Goal: Information Seeking & Learning: Find specific fact

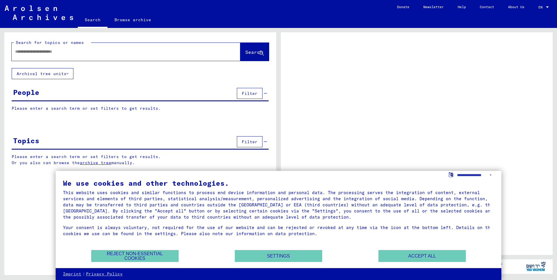
click at [76, 52] on input "text" at bounding box center [120, 52] width 211 height 6
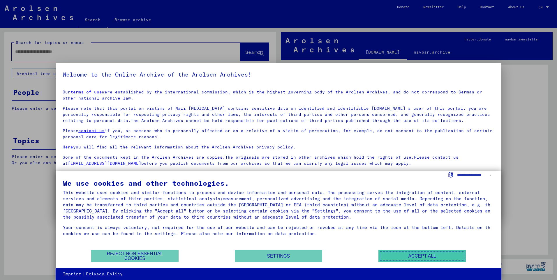
drag, startPoint x: 431, startPoint y: 257, endPoint x: 311, endPoint y: 204, distance: 131.2
click at [431, 257] on button "Accept all" at bounding box center [421, 256] width 87 height 12
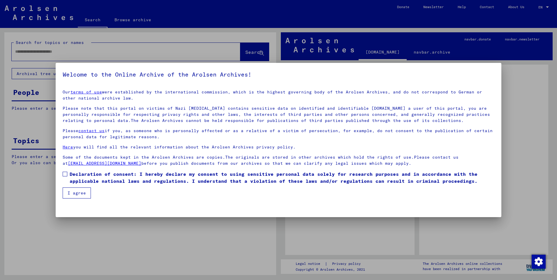
click at [73, 196] on button "I agree" at bounding box center [77, 193] width 28 height 11
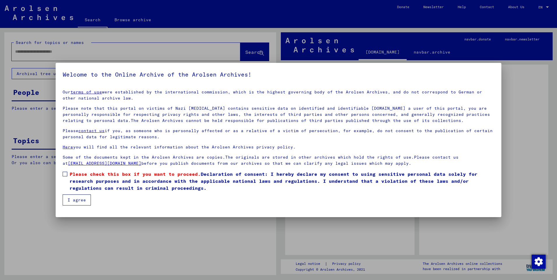
click at [65, 175] on span at bounding box center [65, 174] width 5 height 5
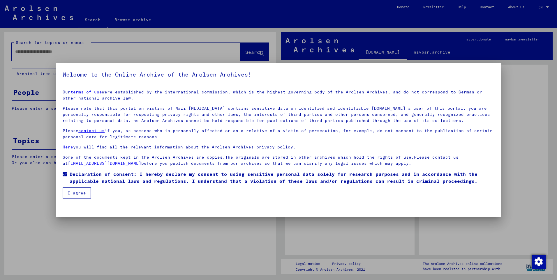
click at [68, 196] on button "I agree" at bounding box center [77, 193] width 28 height 11
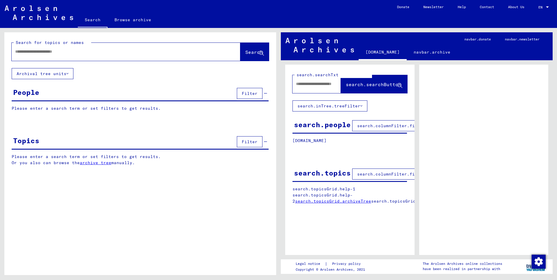
click at [110, 111] on p "Please enter a search term or set filters to get results." at bounding box center [140, 108] width 257 height 6
click at [33, 52] on input "text" at bounding box center [120, 52] width 211 height 6
click at [35, 52] on input "text" at bounding box center [120, 52] width 211 height 6
type input "*"
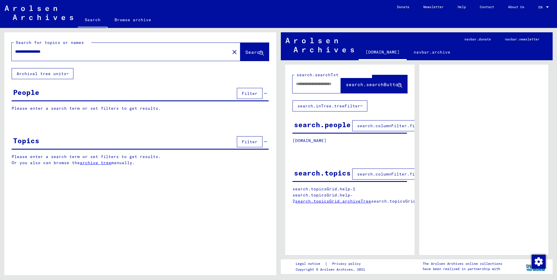
click at [33, 53] on input "**********" at bounding box center [120, 52] width 211 height 6
type input "**********"
click at [247, 50] on span "Search" at bounding box center [253, 52] width 17 height 6
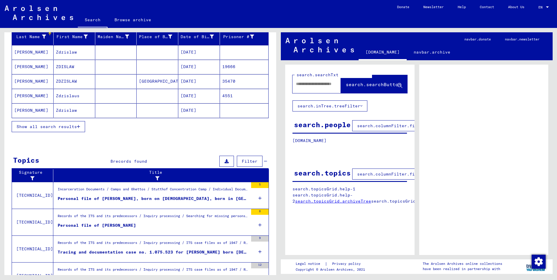
scroll to position [44, 0]
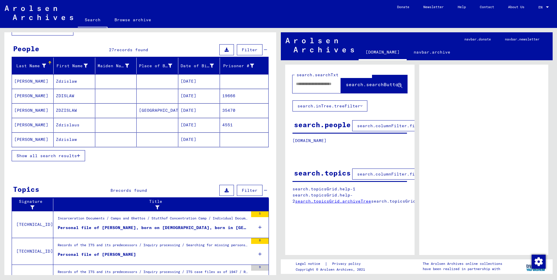
click at [191, 96] on mat-cell "[DATE]" at bounding box center [199, 96] width 42 height 14
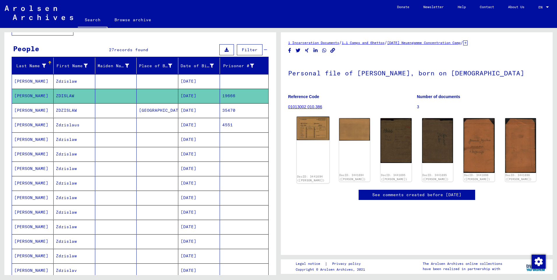
click at [318, 131] on img at bounding box center [313, 129] width 33 height 24
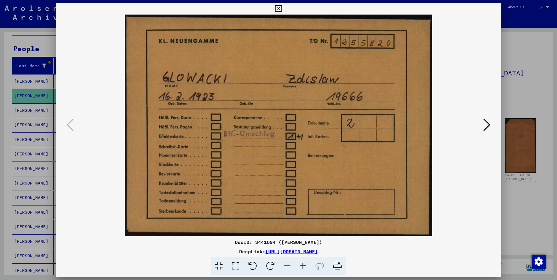
click at [487, 123] on icon at bounding box center [486, 125] width 7 height 14
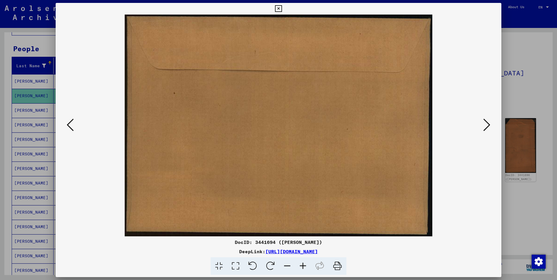
click at [487, 123] on icon at bounding box center [486, 125] width 7 height 14
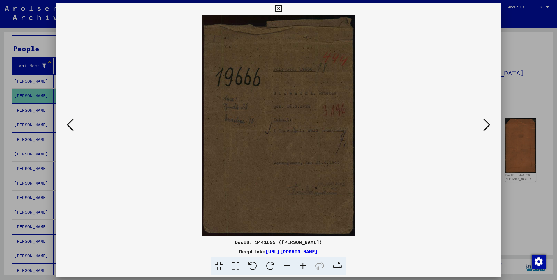
click at [487, 123] on icon at bounding box center [486, 125] width 7 height 14
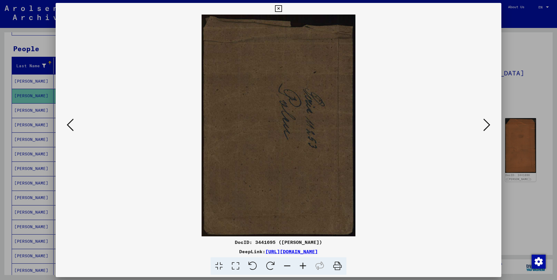
click at [487, 123] on icon at bounding box center [486, 125] width 7 height 14
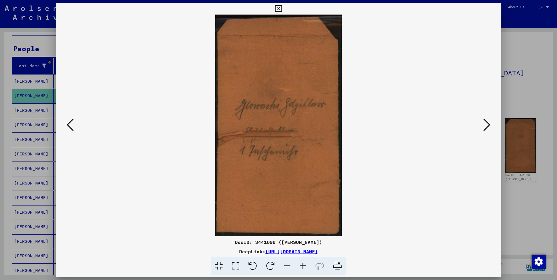
click at [487, 123] on icon at bounding box center [486, 125] width 7 height 14
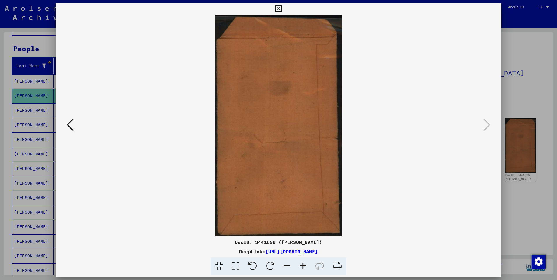
click at [72, 128] on icon at bounding box center [70, 125] width 7 height 14
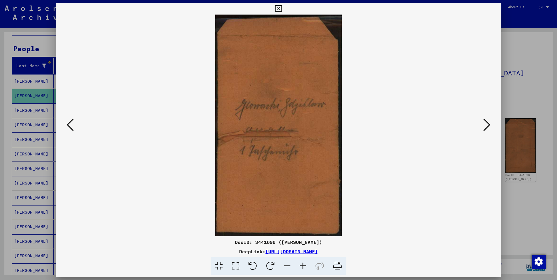
click at [72, 128] on icon at bounding box center [70, 125] width 7 height 14
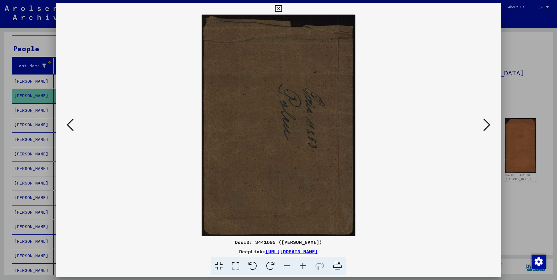
click at [72, 128] on icon at bounding box center [70, 125] width 7 height 14
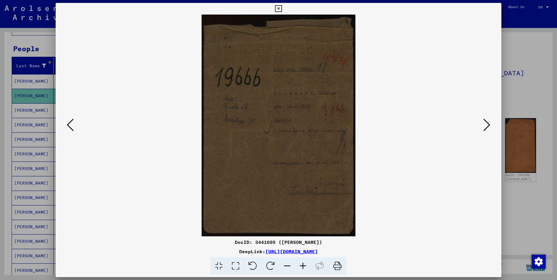
click at [72, 128] on icon at bounding box center [70, 125] width 7 height 14
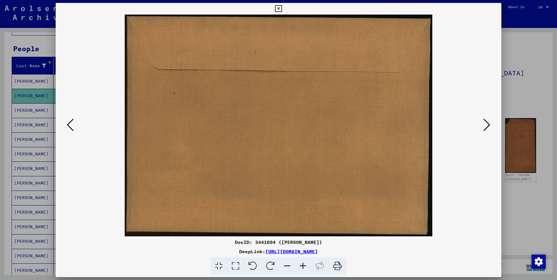
click at [72, 128] on icon at bounding box center [70, 125] width 7 height 14
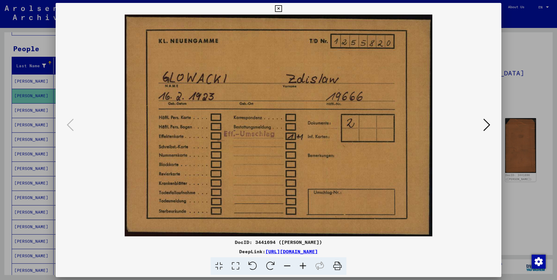
drag, startPoint x: 280, startPoint y: 8, endPoint x: 276, endPoint y: 13, distance: 6.3
click at [279, 8] on icon at bounding box center [278, 8] width 7 height 7
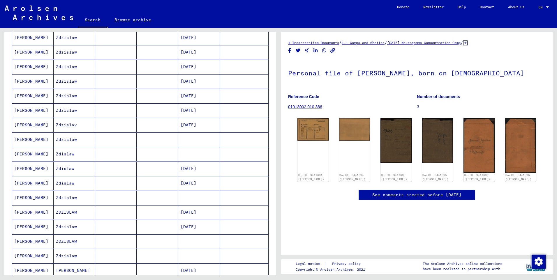
scroll to position [219, 0]
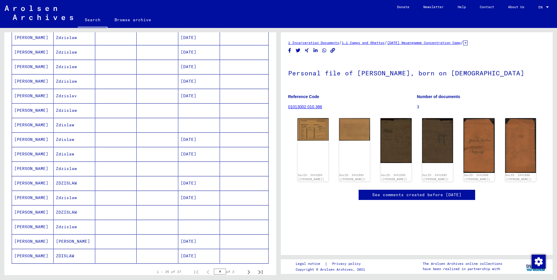
click at [193, 242] on mat-cell "[DATE]" at bounding box center [199, 242] width 42 height 14
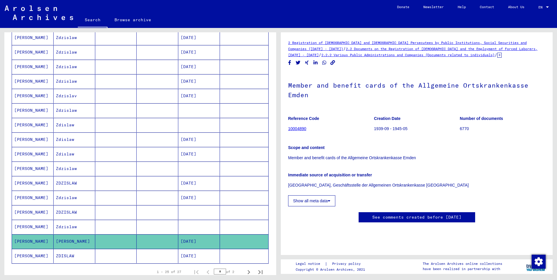
click at [202, 240] on mat-cell "[DATE]" at bounding box center [199, 242] width 42 height 14
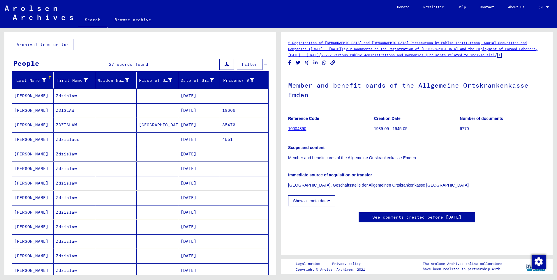
scroll to position [58, 0]
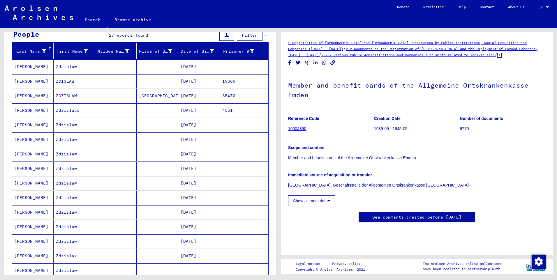
click at [202, 227] on mat-cell "[DATE]" at bounding box center [199, 227] width 42 height 14
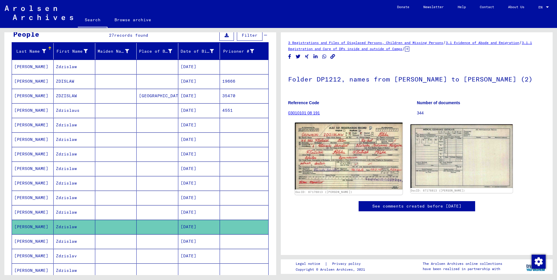
click at [345, 148] on img at bounding box center [349, 156] width 108 height 67
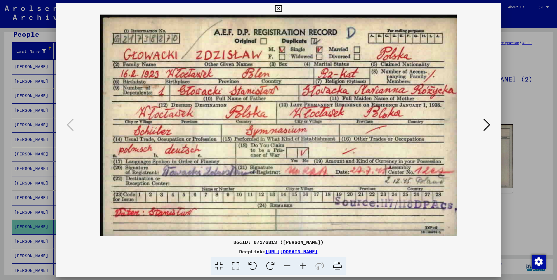
click at [489, 121] on icon at bounding box center [486, 125] width 7 height 14
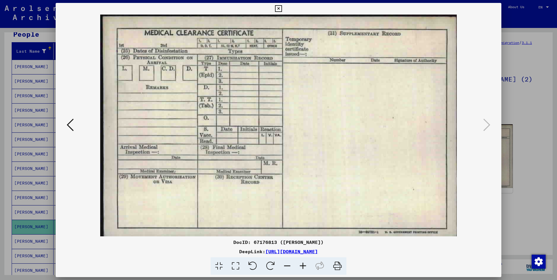
click at [277, 10] on icon at bounding box center [278, 8] width 7 height 7
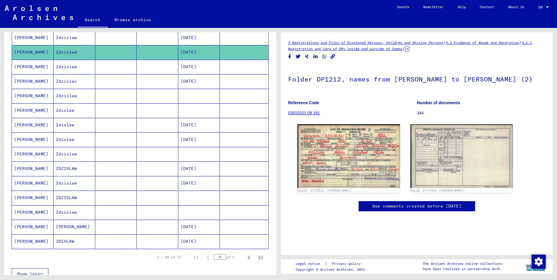
scroll to position [262, 0]
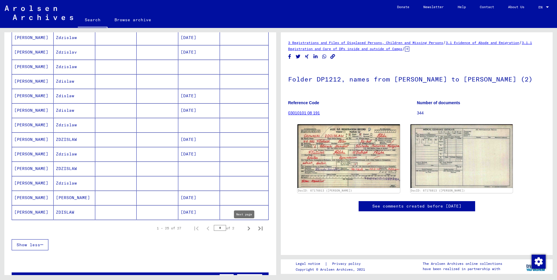
click at [246, 229] on icon "Next page" at bounding box center [249, 229] width 8 height 8
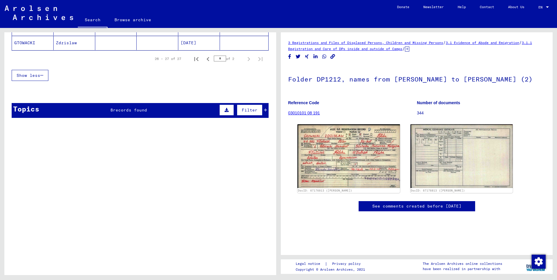
scroll to position [38, 0]
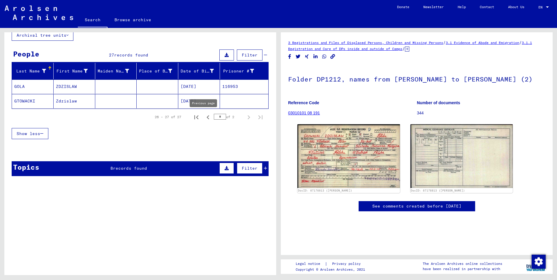
click at [207, 116] on icon "Previous page" at bounding box center [208, 117] width 3 height 4
type input "*"
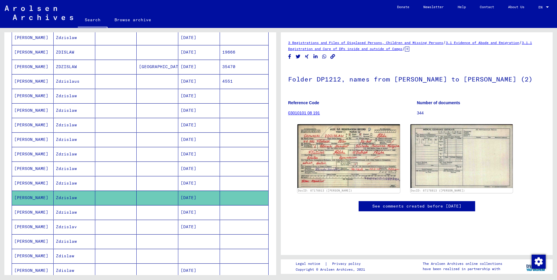
scroll to position [0, 0]
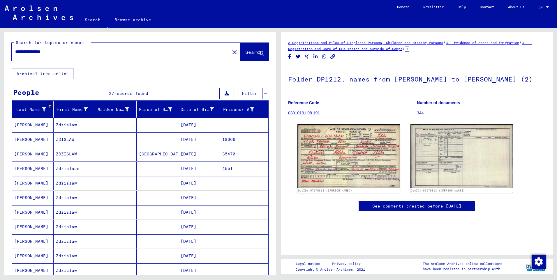
click at [186, 156] on mat-cell "[DATE]" at bounding box center [199, 154] width 42 height 14
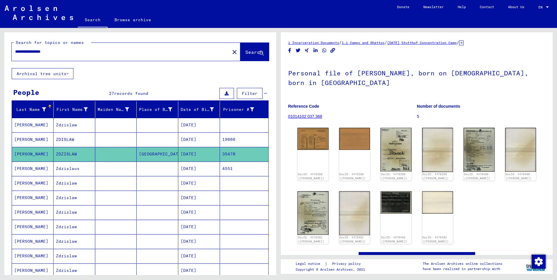
click at [297, 145] on div "DocID: 4476398 ([PERSON_NAME]) DocID: 4476398 ([PERSON_NAME]) DocID: 4476399 ([…" at bounding box center [416, 186] width 243 height 121
click at [312, 138] on img at bounding box center [313, 138] width 33 height 23
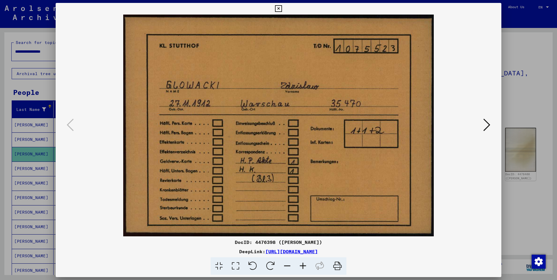
click at [488, 120] on icon at bounding box center [486, 125] width 7 height 14
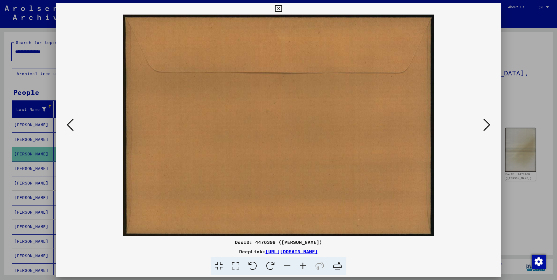
click at [488, 120] on icon at bounding box center [486, 125] width 7 height 14
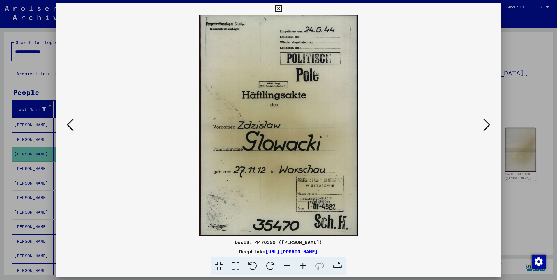
click at [485, 126] on icon at bounding box center [486, 125] width 7 height 14
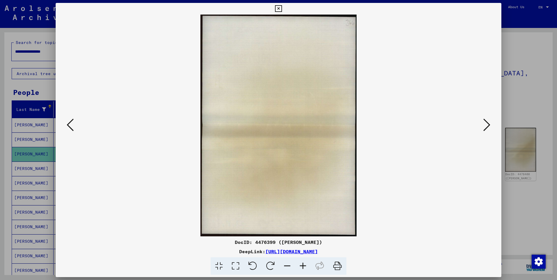
click at [494, 128] on div at bounding box center [279, 126] width 446 height 222
click at [488, 128] on icon at bounding box center [486, 125] width 7 height 14
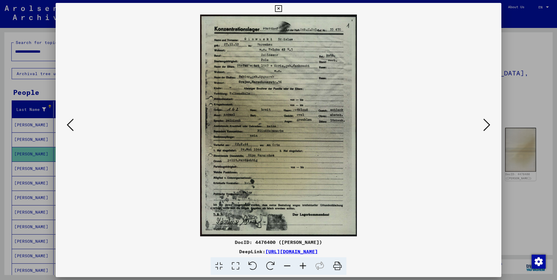
click at [487, 128] on icon at bounding box center [486, 125] width 7 height 14
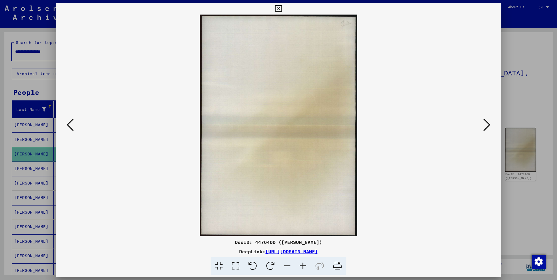
click at [487, 128] on icon at bounding box center [486, 125] width 7 height 14
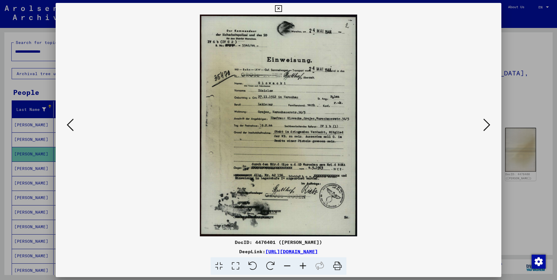
click at [277, 6] on icon at bounding box center [278, 8] width 7 height 7
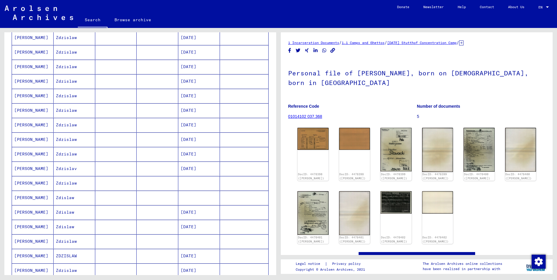
scroll to position [204, 0]
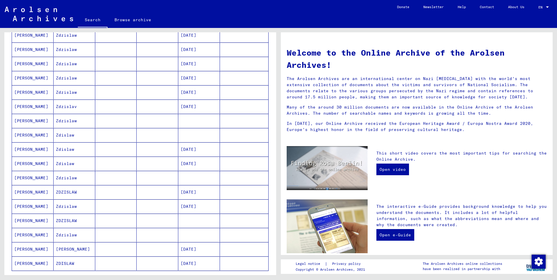
scroll to position [202, 0]
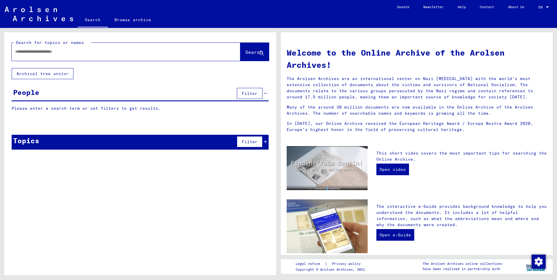
click at [58, 55] on div at bounding box center [117, 51] width 211 height 13
click at [56, 52] on input "text" at bounding box center [119, 52] width 208 height 6
type input "**********"
click at [255, 49] on span "Search" at bounding box center [253, 52] width 17 height 6
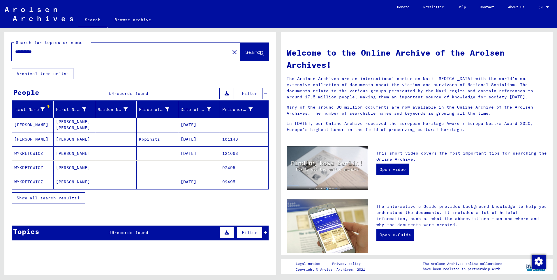
click at [211, 126] on mat-cell "[DATE]" at bounding box center [199, 125] width 42 height 14
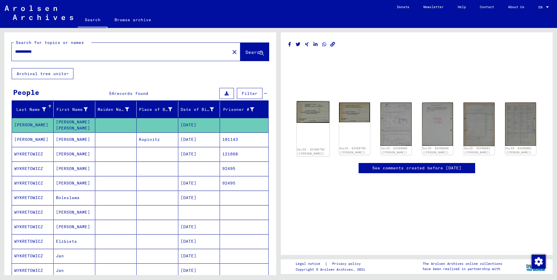
click at [318, 117] on img at bounding box center [313, 112] width 33 height 22
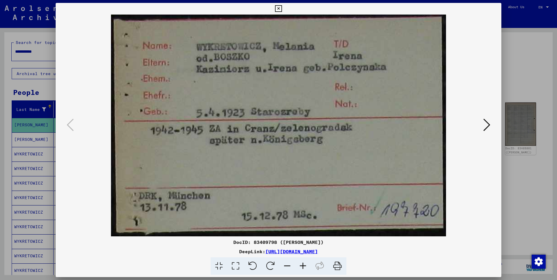
click at [486, 125] on icon at bounding box center [486, 125] width 7 height 14
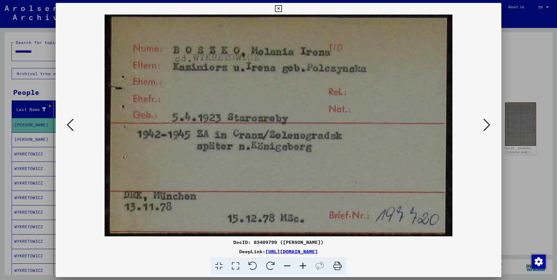
click at [486, 125] on icon at bounding box center [486, 125] width 7 height 14
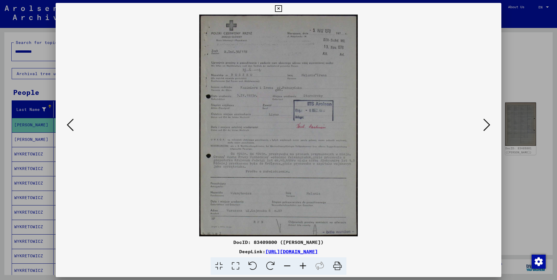
click at [486, 125] on icon at bounding box center [486, 125] width 7 height 14
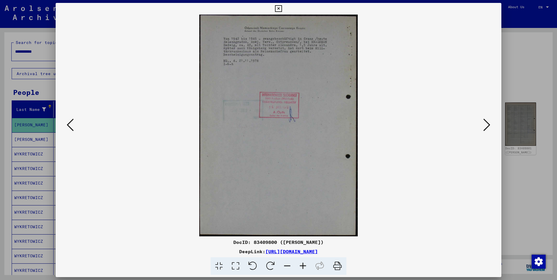
click at [71, 128] on icon at bounding box center [70, 125] width 7 height 14
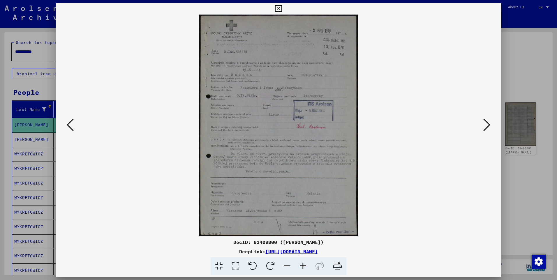
click at [279, 6] on icon at bounding box center [278, 8] width 7 height 7
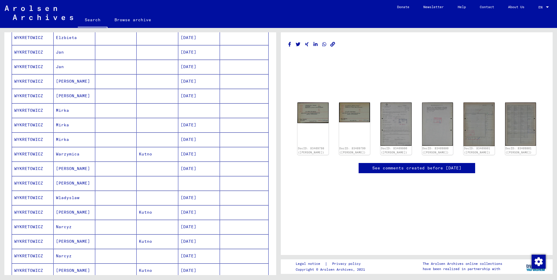
scroll to position [233, 0]
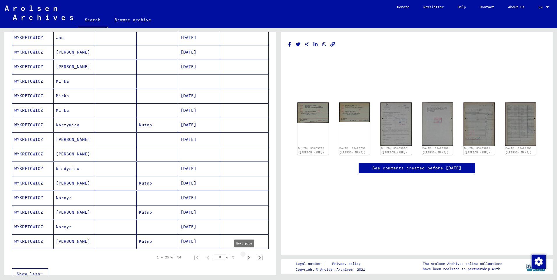
click at [245, 259] on icon "Next page" at bounding box center [249, 258] width 8 height 8
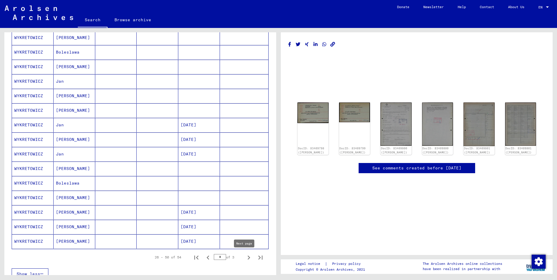
click at [245, 258] on icon "Next page" at bounding box center [249, 258] width 8 height 8
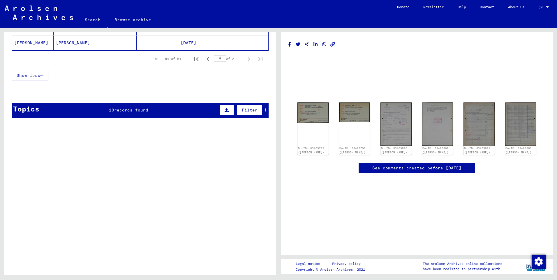
scroll to position [38, 0]
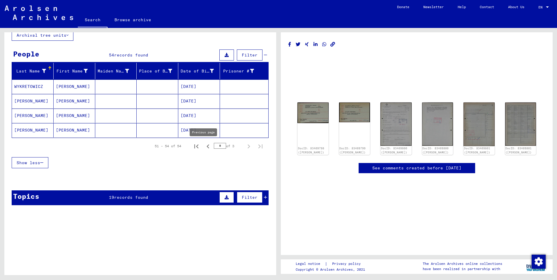
click at [207, 147] on icon "Previous page" at bounding box center [208, 147] width 3 height 4
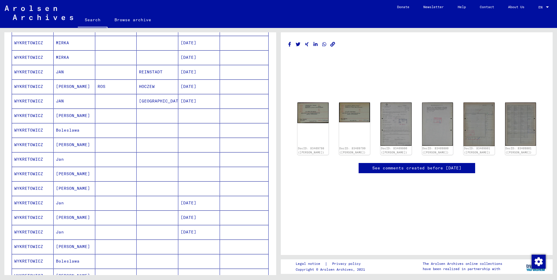
scroll to position [272, 0]
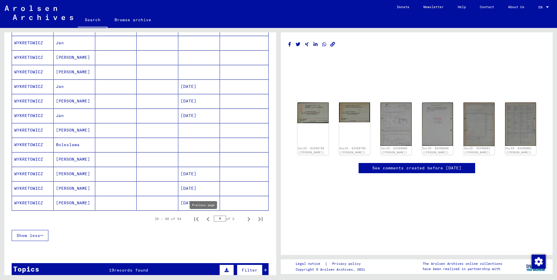
click at [205, 221] on icon "Previous page" at bounding box center [208, 219] width 8 height 8
type input "*"
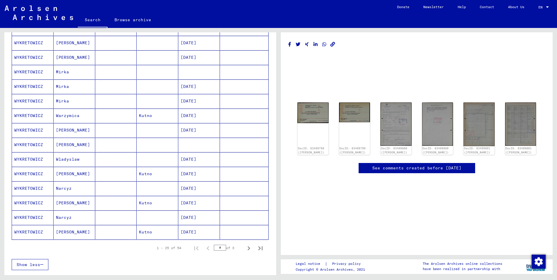
scroll to position [184, 0]
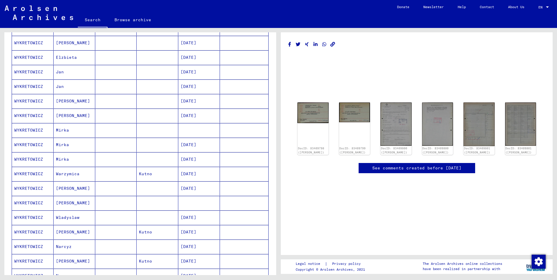
click at [76, 99] on mat-cell "[PERSON_NAME]" at bounding box center [75, 101] width 42 height 14
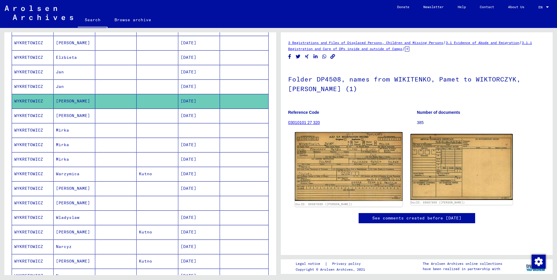
click at [346, 168] on img at bounding box center [349, 166] width 108 height 69
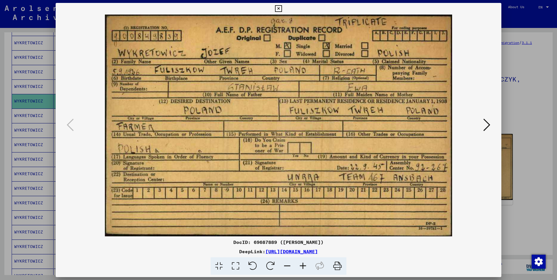
click at [487, 127] on icon at bounding box center [486, 125] width 7 height 14
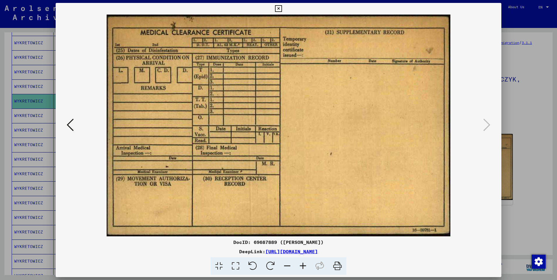
click at [279, 6] on icon at bounding box center [278, 8] width 7 height 7
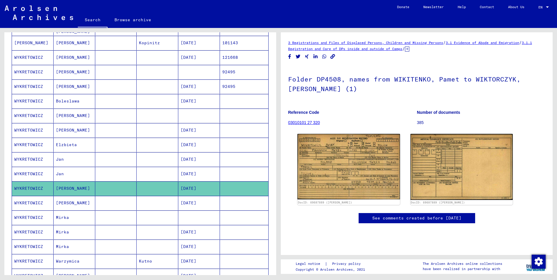
scroll to position [38, 0]
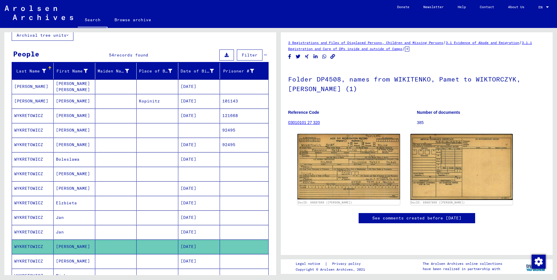
click at [155, 101] on mat-cell "Kopinitz" at bounding box center [158, 101] width 42 height 14
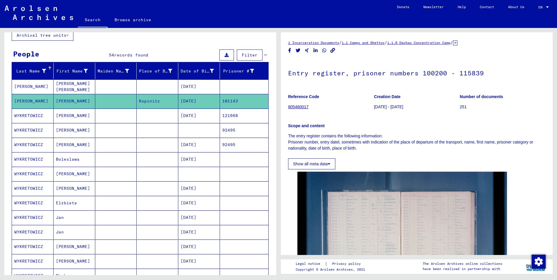
click at [194, 116] on mat-cell "[DATE]" at bounding box center [199, 116] width 42 height 14
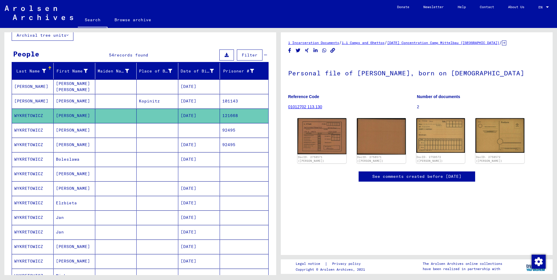
click at [172, 143] on mat-cell at bounding box center [158, 145] width 42 height 14
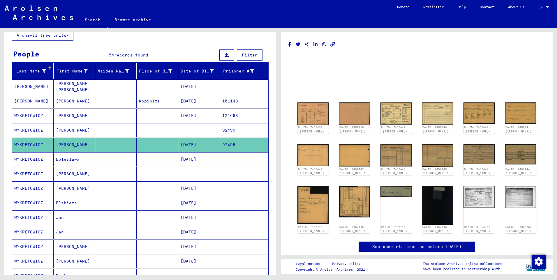
scroll to position [68, 0]
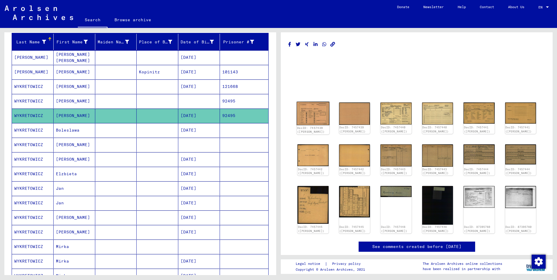
click at [317, 110] on img at bounding box center [313, 113] width 33 height 23
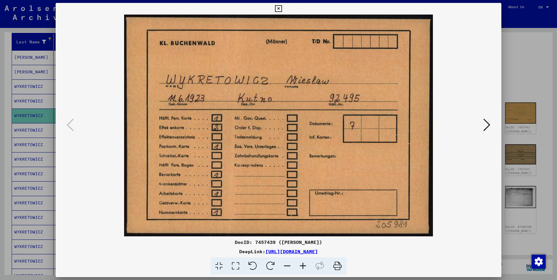
click at [489, 124] on icon at bounding box center [486, 125] width 7 height 14
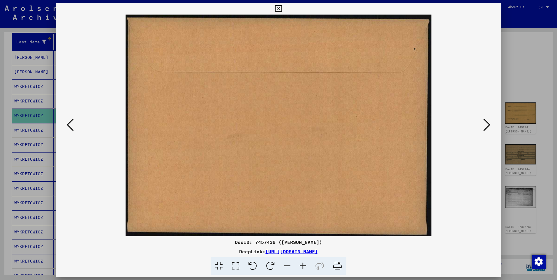
click at [488, 124] on icon at bounding box center [486, 125] width 7 height 14
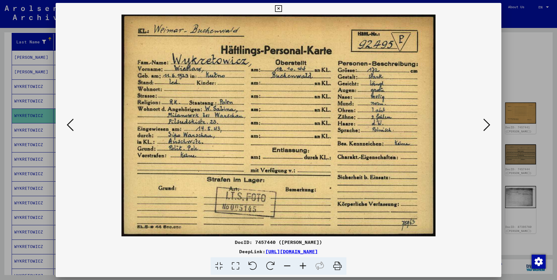
click at [487, 123] on icon at bounding box center [486, 125] width 7 height 14
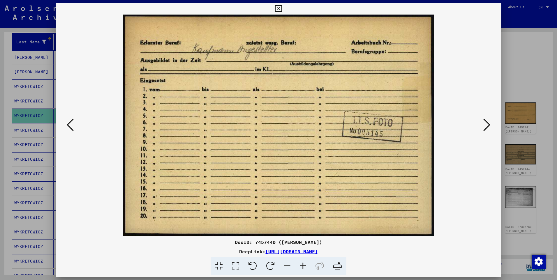
click at [487, 123] on icon at bounding box center [486, 125] width 7 height 14
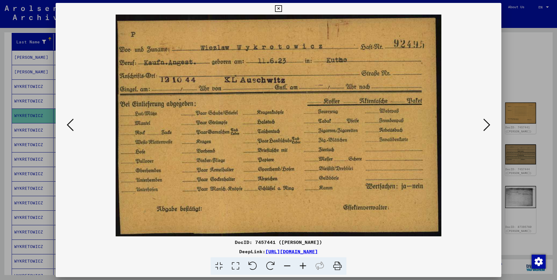
click at [481, 128] on img at bounding box center [278, 126] width 406 height 222
click at [483, 128] on button at bounding box center [487, 125] width 10 height 17
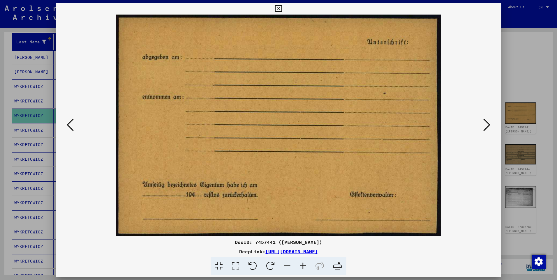
click at [483, 128] on button at bounding box center [487, 125] width 10 height 17
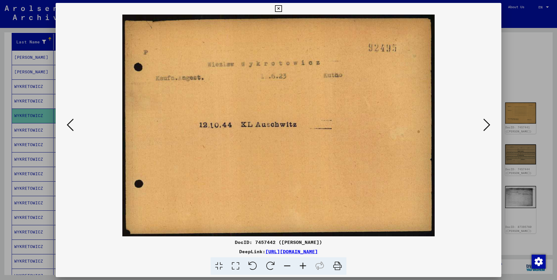
click at [483, 128] on button at bounding box center [487, 125] width 10 height 17
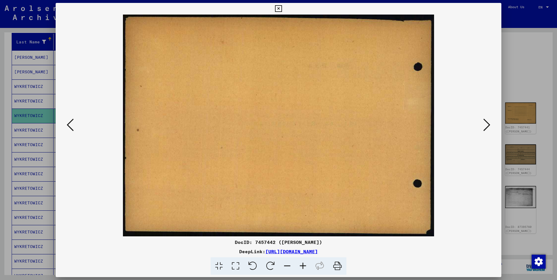
click at [483, 128] on button at bounding box center [487, 125] width 10 height 17
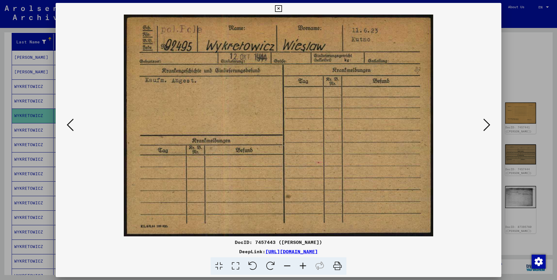
click at [483, 128] on button at bounding box center [487, 125] width 10 height 17
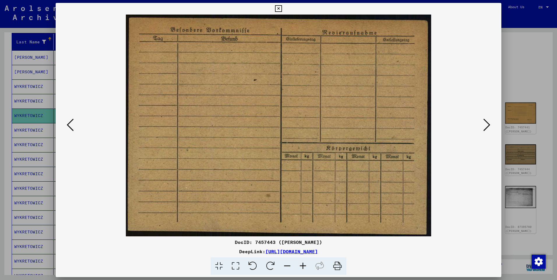
click at [483, 128] on button at bounding box center [487, 125] width 10 height 17
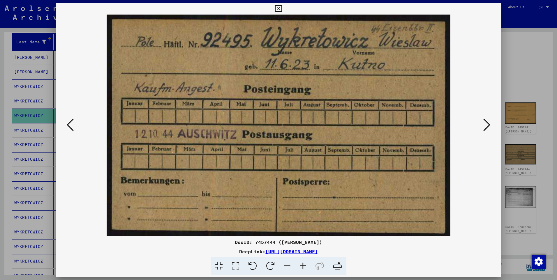
click at [483, 128] on button at bounding box center [487, 125] width 10 height 17
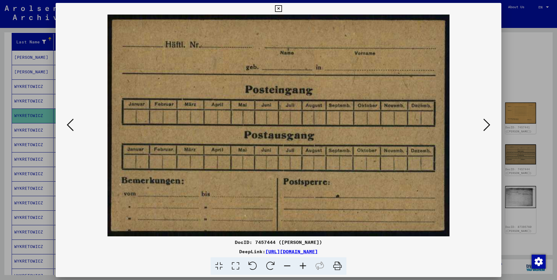
click at [483, 128] on button at bounding box center [487, 125] width 10 height 17
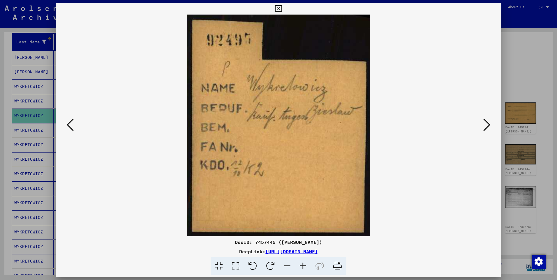
click at [483, 128] on button at bounding box center [487, 125] width 10 height 17
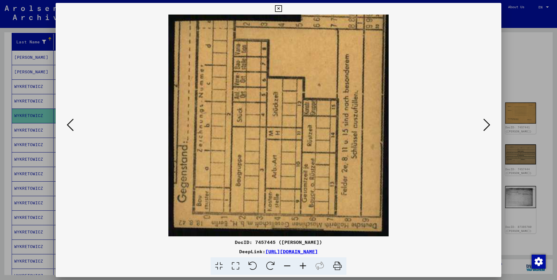
click at [279, 7] on icon at bounding box center [278, 8] width 7 height 7
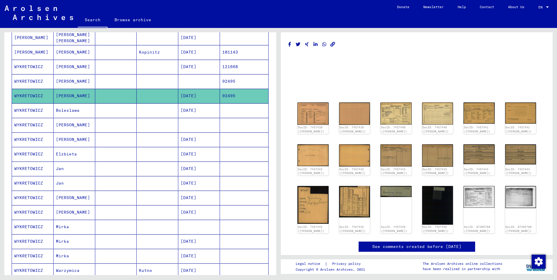
scroll to position [0, 0]
